Goal: Find contact information

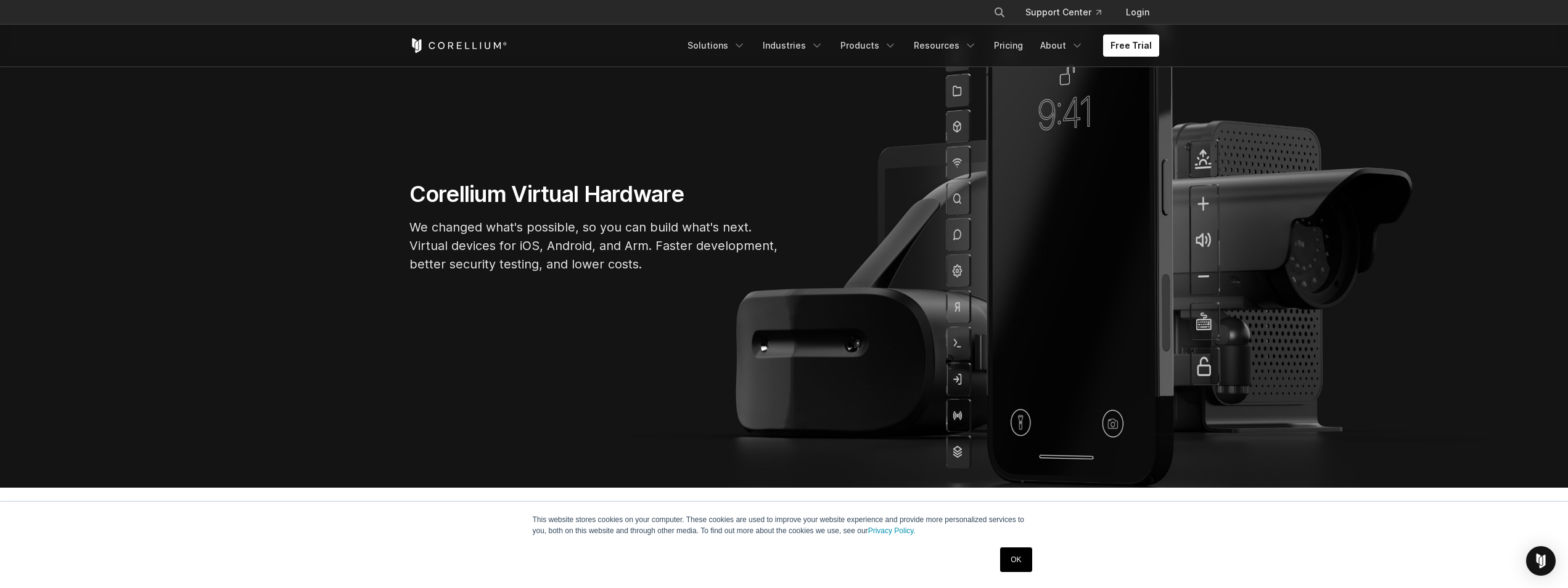
scroll to position [502, 0]
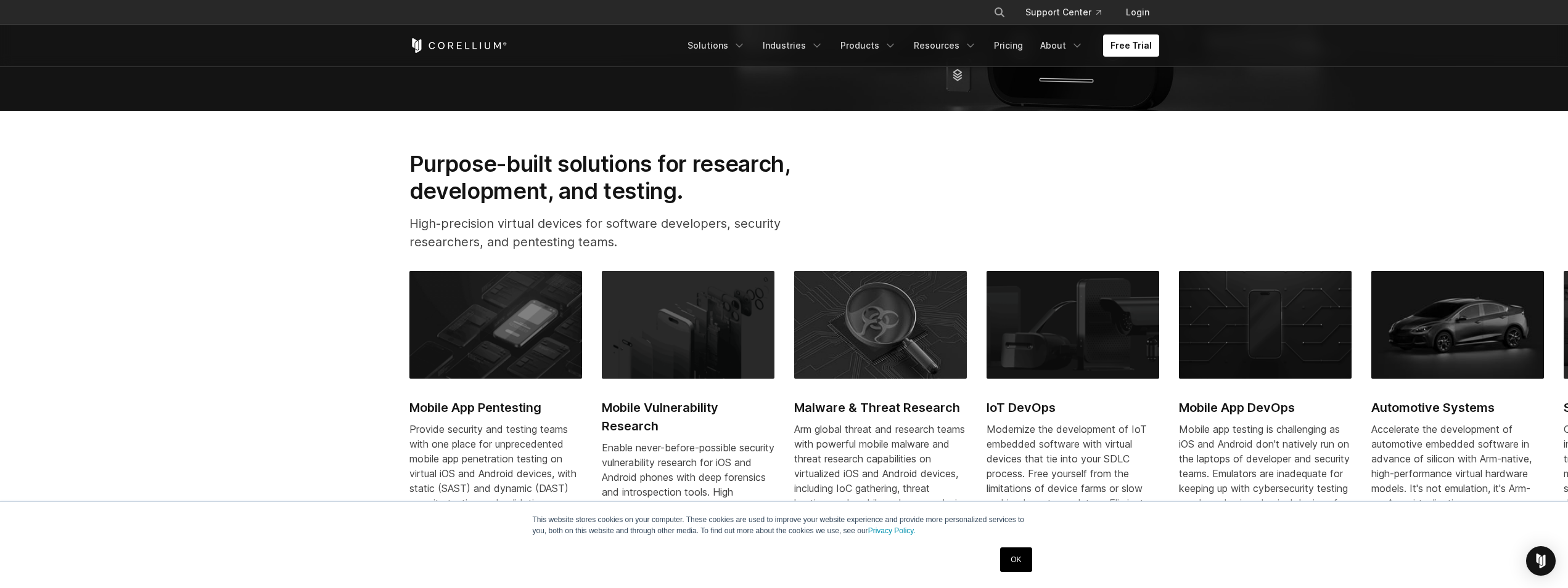
click at [1018, 567] on link "OK" at bounding box center [1016, 559] width 31 height 25
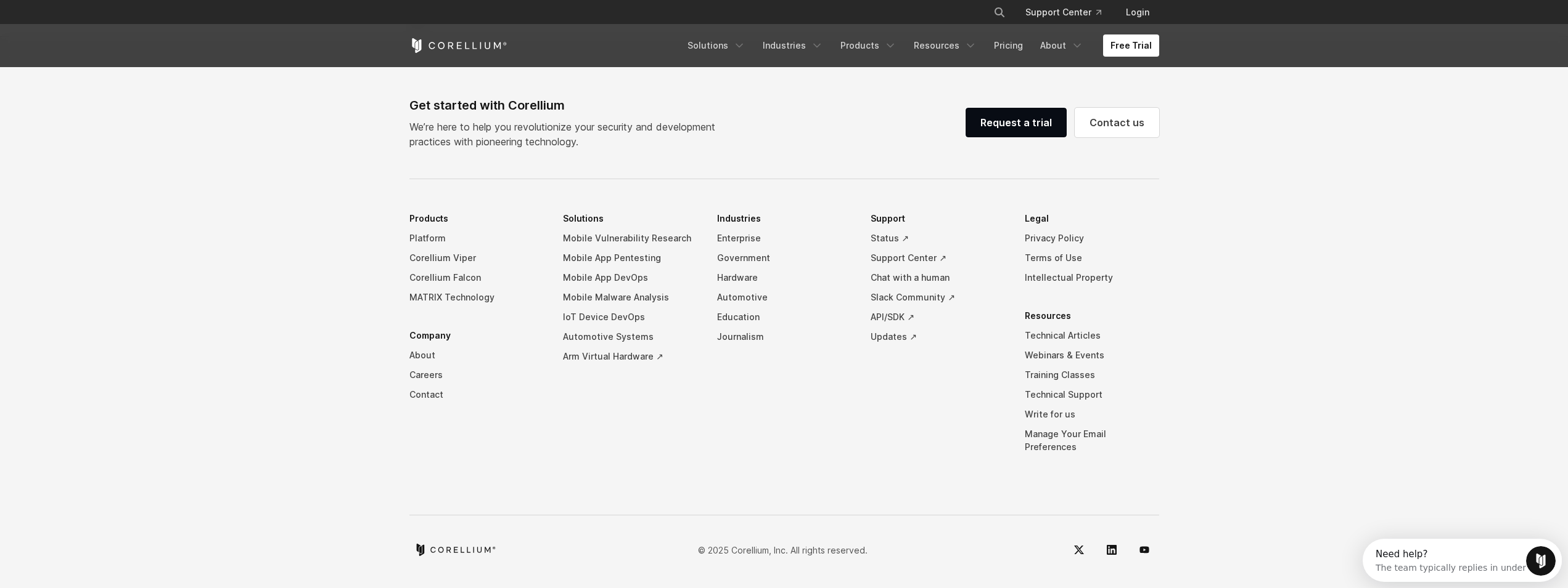
scroll to position [0, 0]
click at [1116, 132] on link "Contact us" at bounding box center [1117, 123] width 85 height 29
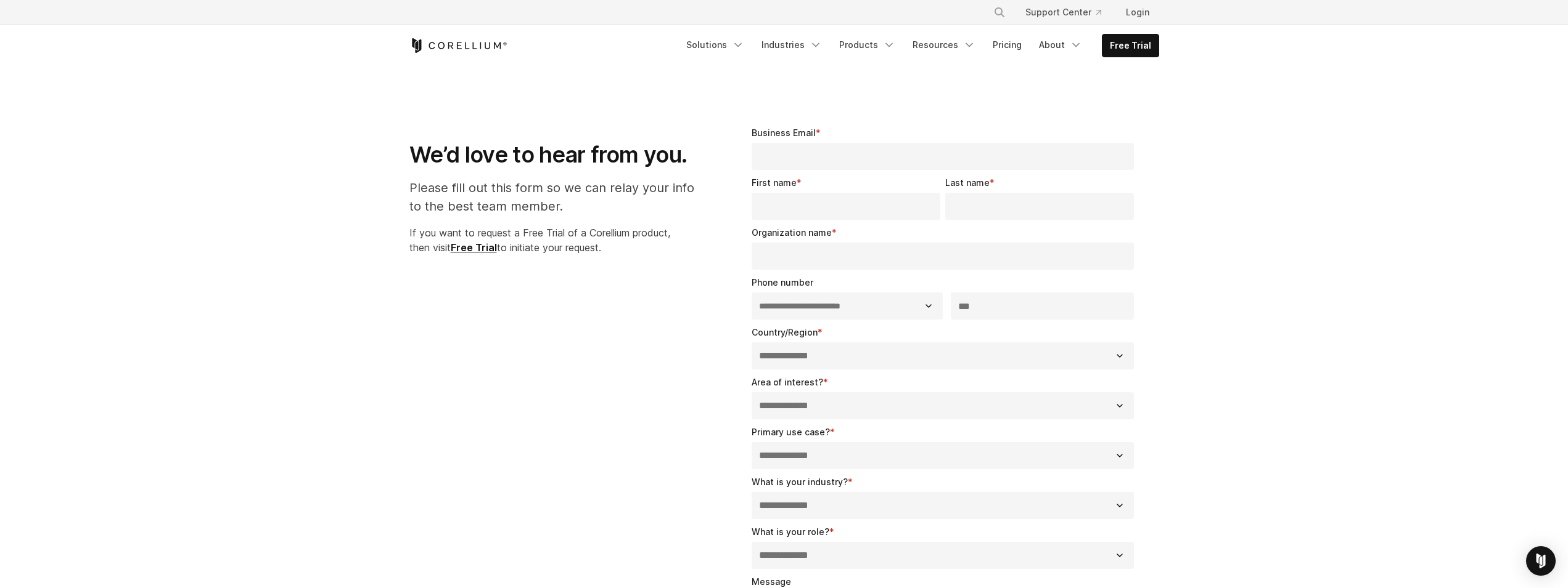
select select "**"
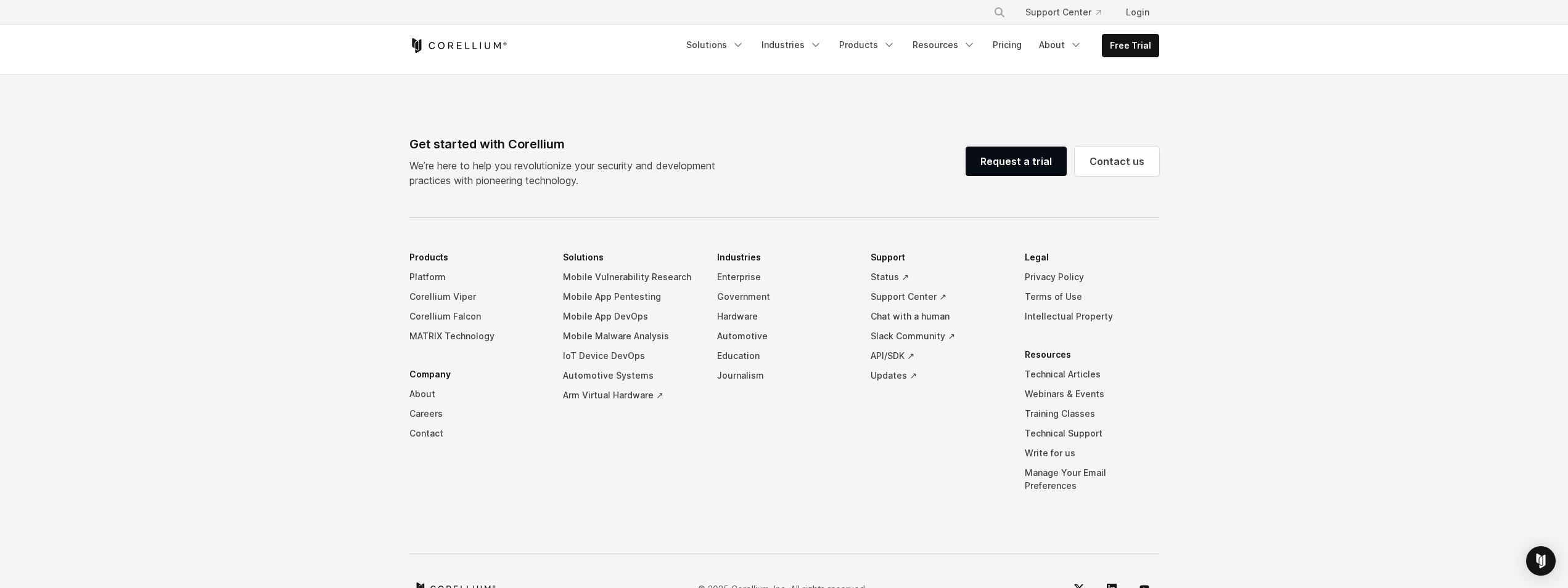
scroll to position [839, 0]
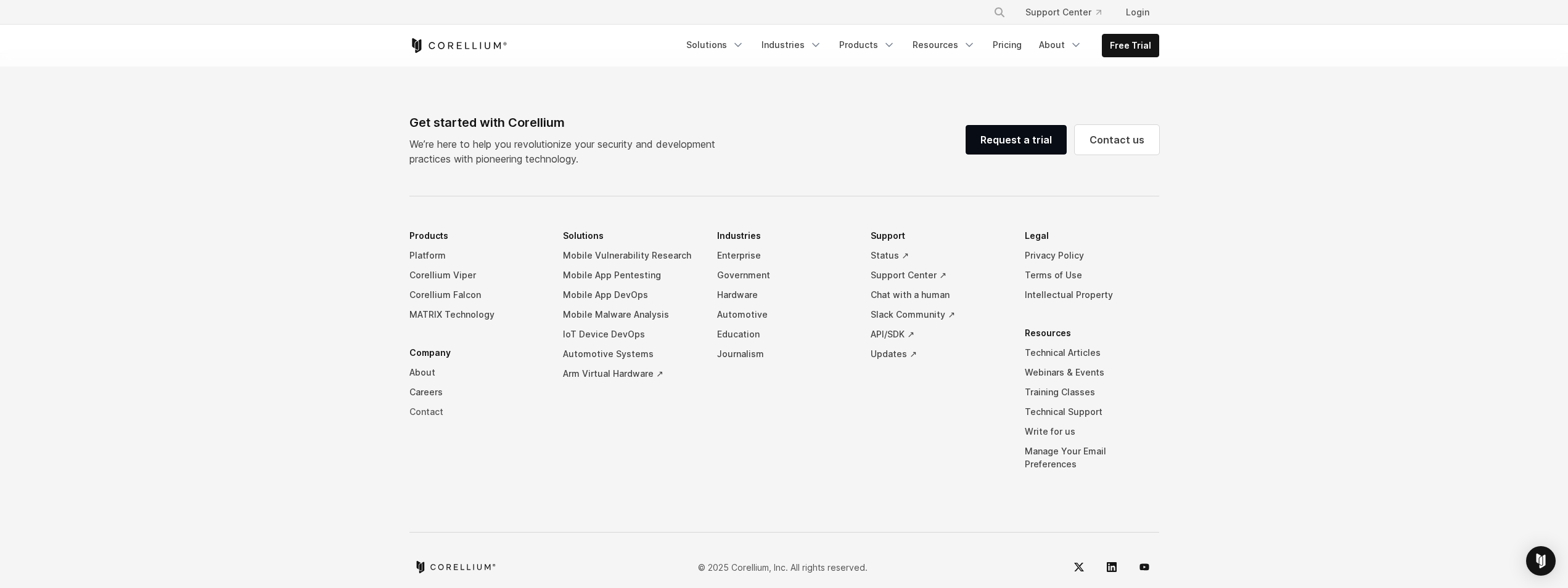
click at [431, 406] on link "Contact" at bounding box center [476, 412] width 134 height 20
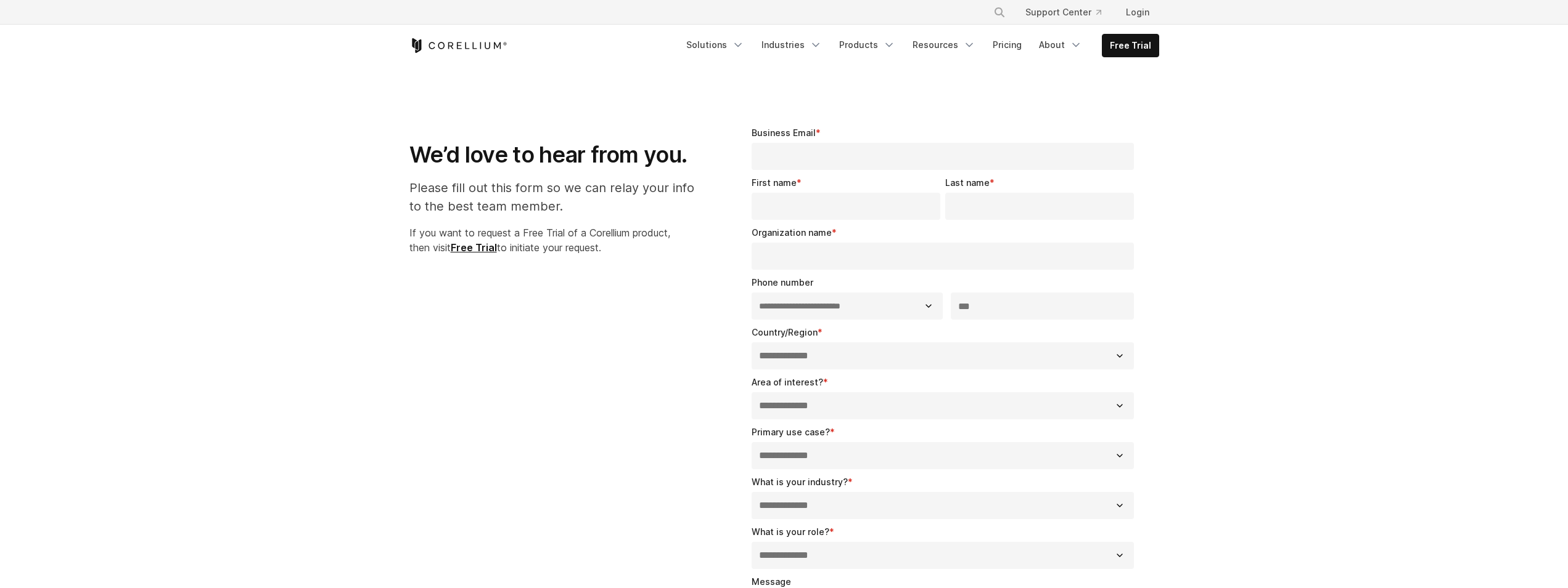
select select "**"
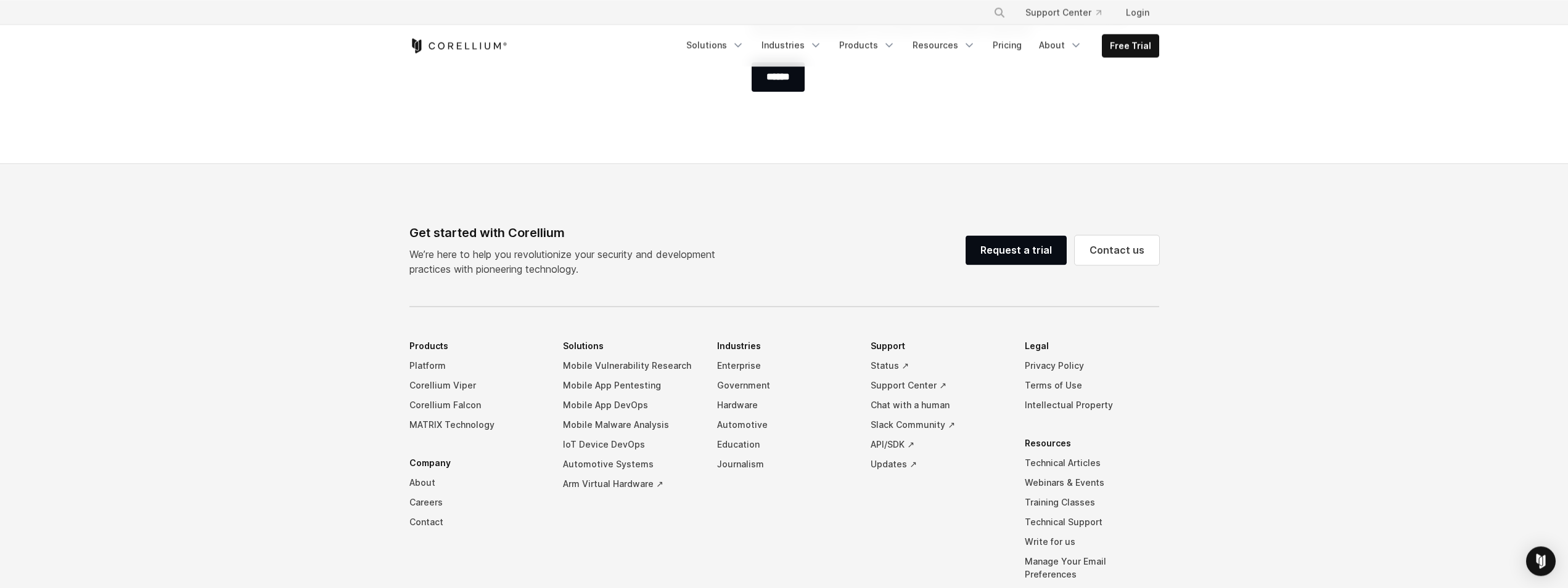
scroll to position [839, 0]
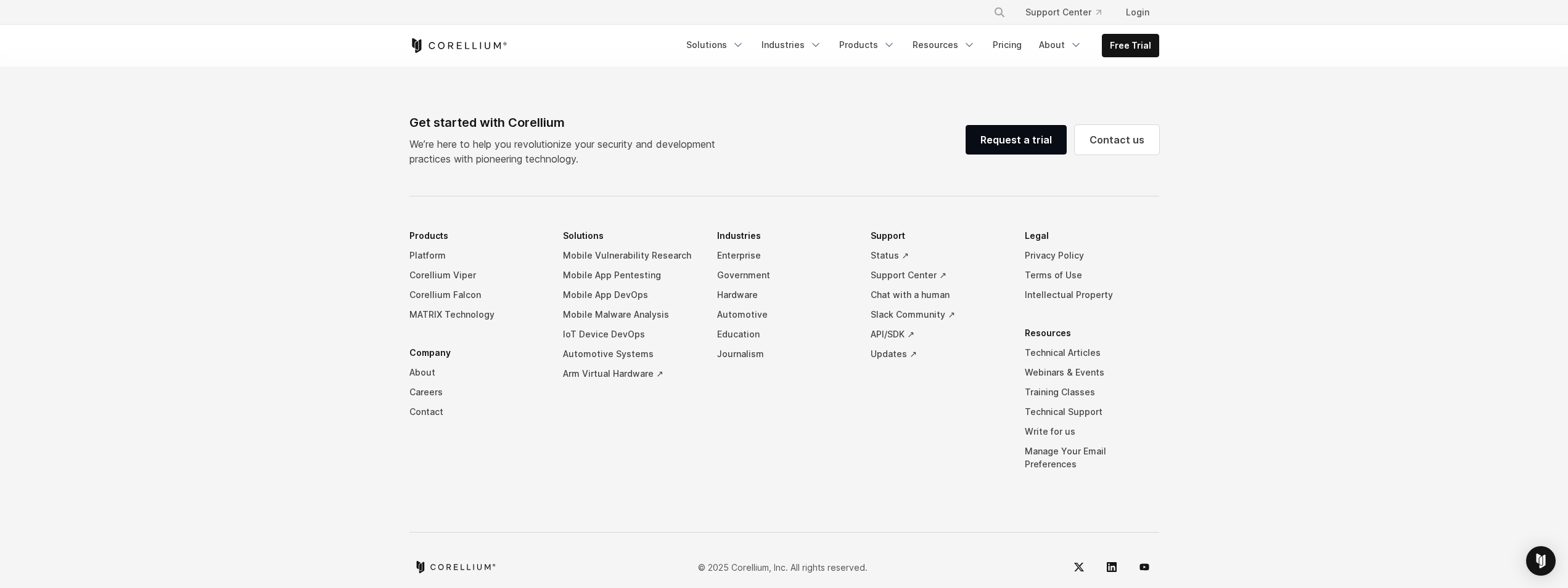
click at [425, 346] on li "Company About Careers Contact" at bounding box center [476, 382] width 134 height 79
click at [424, 370] on link "About" at bounding box center [476, 373] width 134 height 20
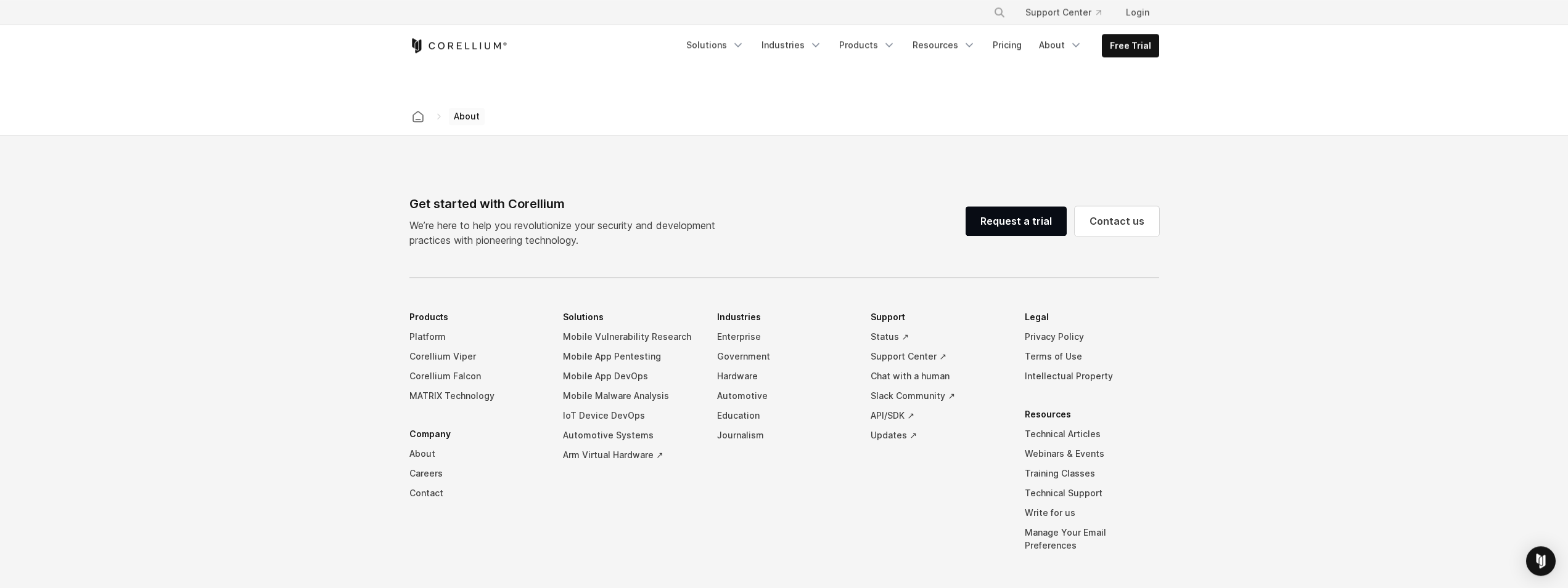
scroll to position [2059, 0]
